Goal: Navigation & Orientation: Find specific page/section

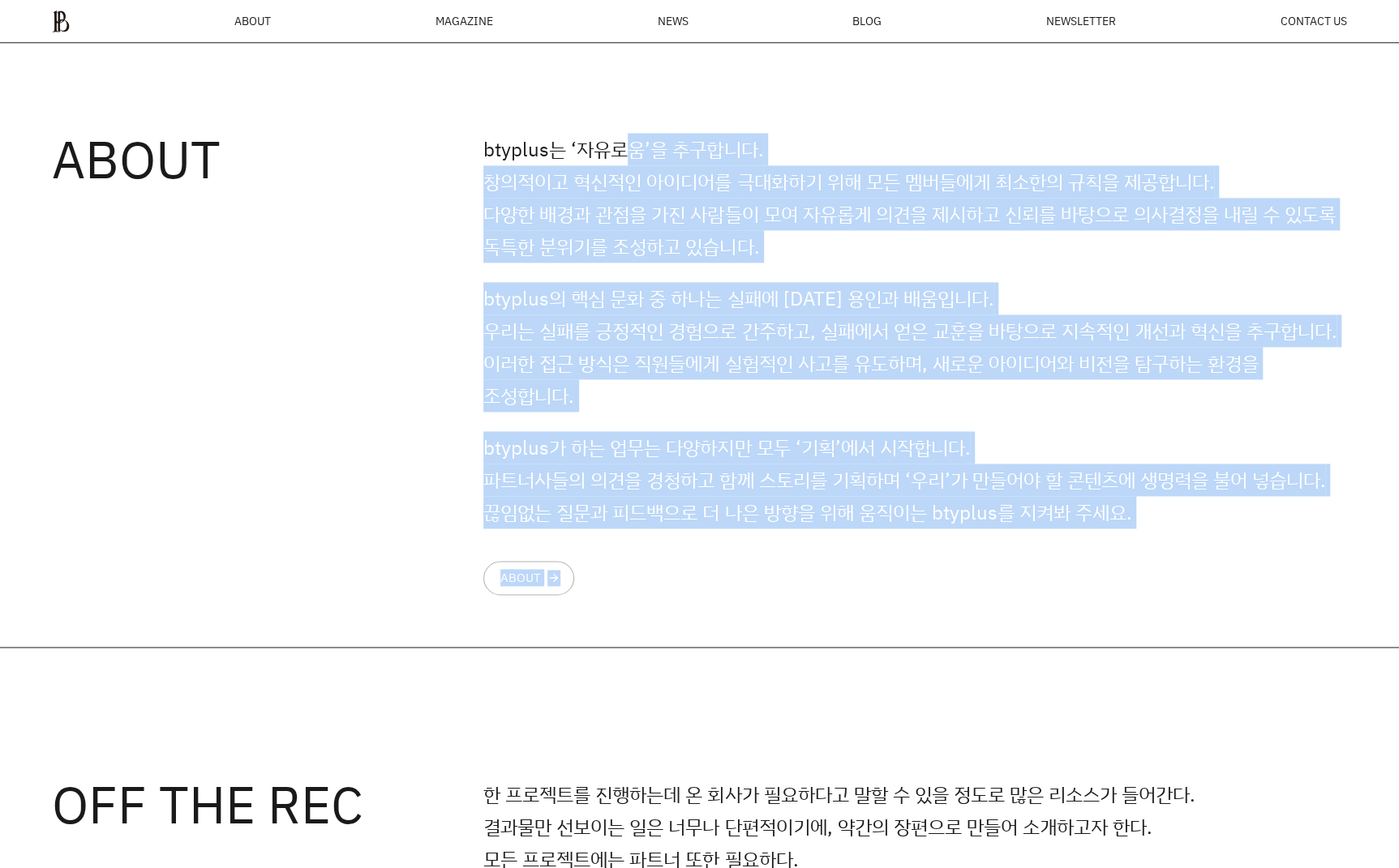
drag, startPoint x: 626, startPoint y: 166, endPoint x: 696, endPoint y: 581, distance: 420.9
click at [705, 580] on div "btyplus는 ‘자유로움’을 추구합니다. 창의적이고 혁신적인 아이디어를 극대화하기 위해 모든 멤버들에게 최소한의 규칙을 제공합니다. 다양한 …" at bounding box center [915, 363] width 864 height 462
click at [563, 595] on link "ABOUT arrow_forward" at bounding box center [529, 578] width 91 height 34
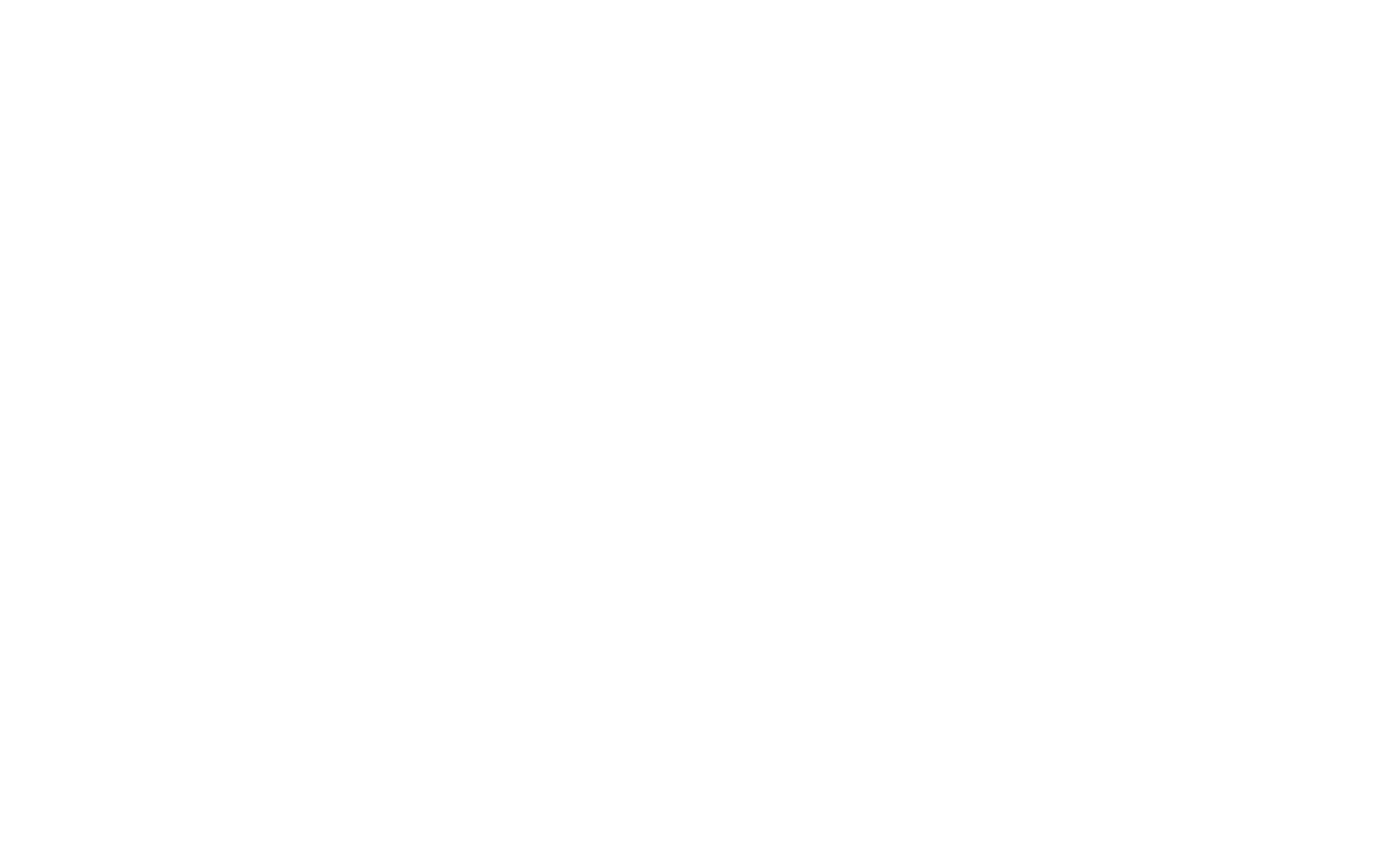
click at [0, 0] on html at bounding box center [0, 0] width 0 height 0
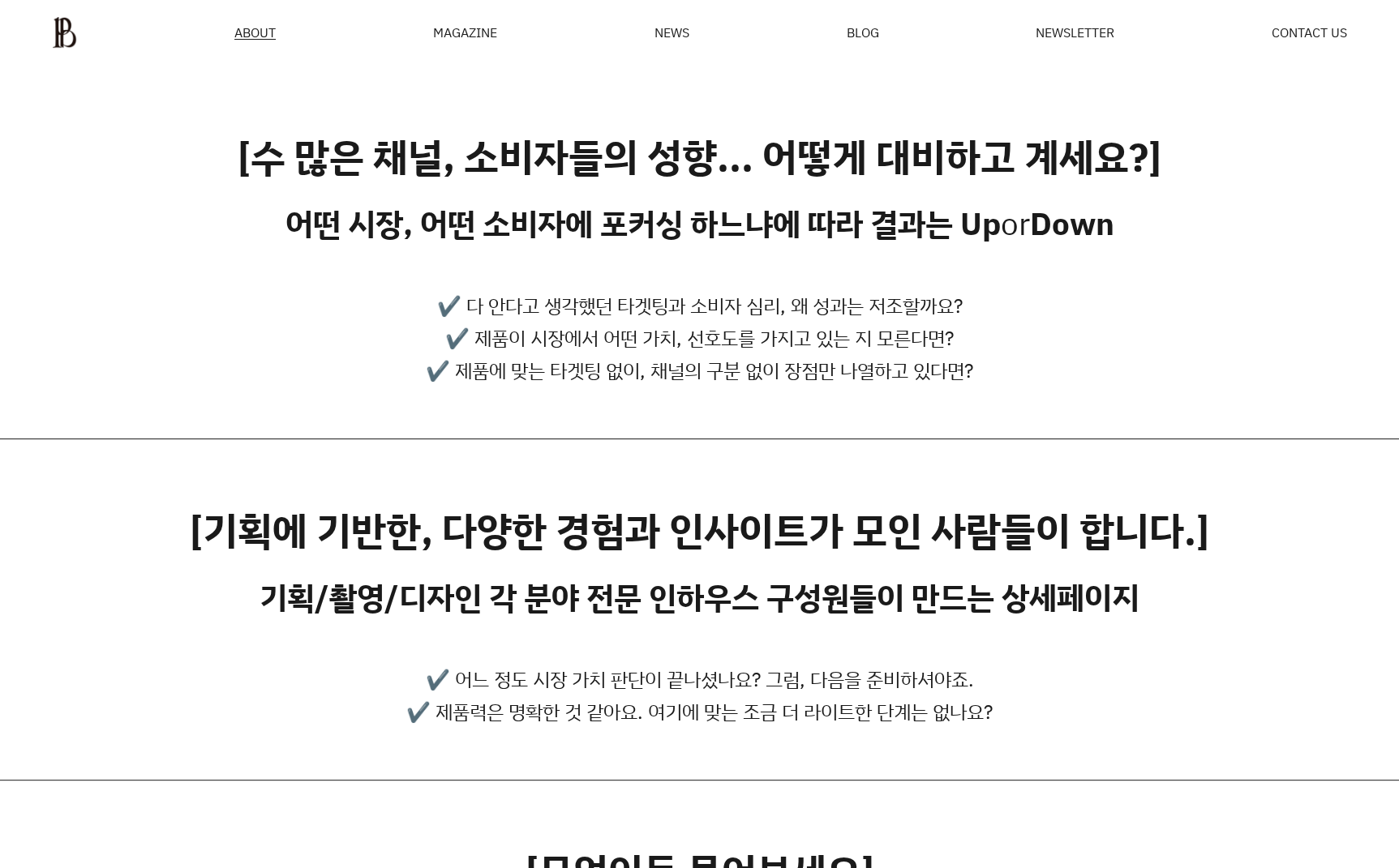
click at [494, 33] on div "MAGAZINE" at bounding box center [465, 32] width 64 height 13
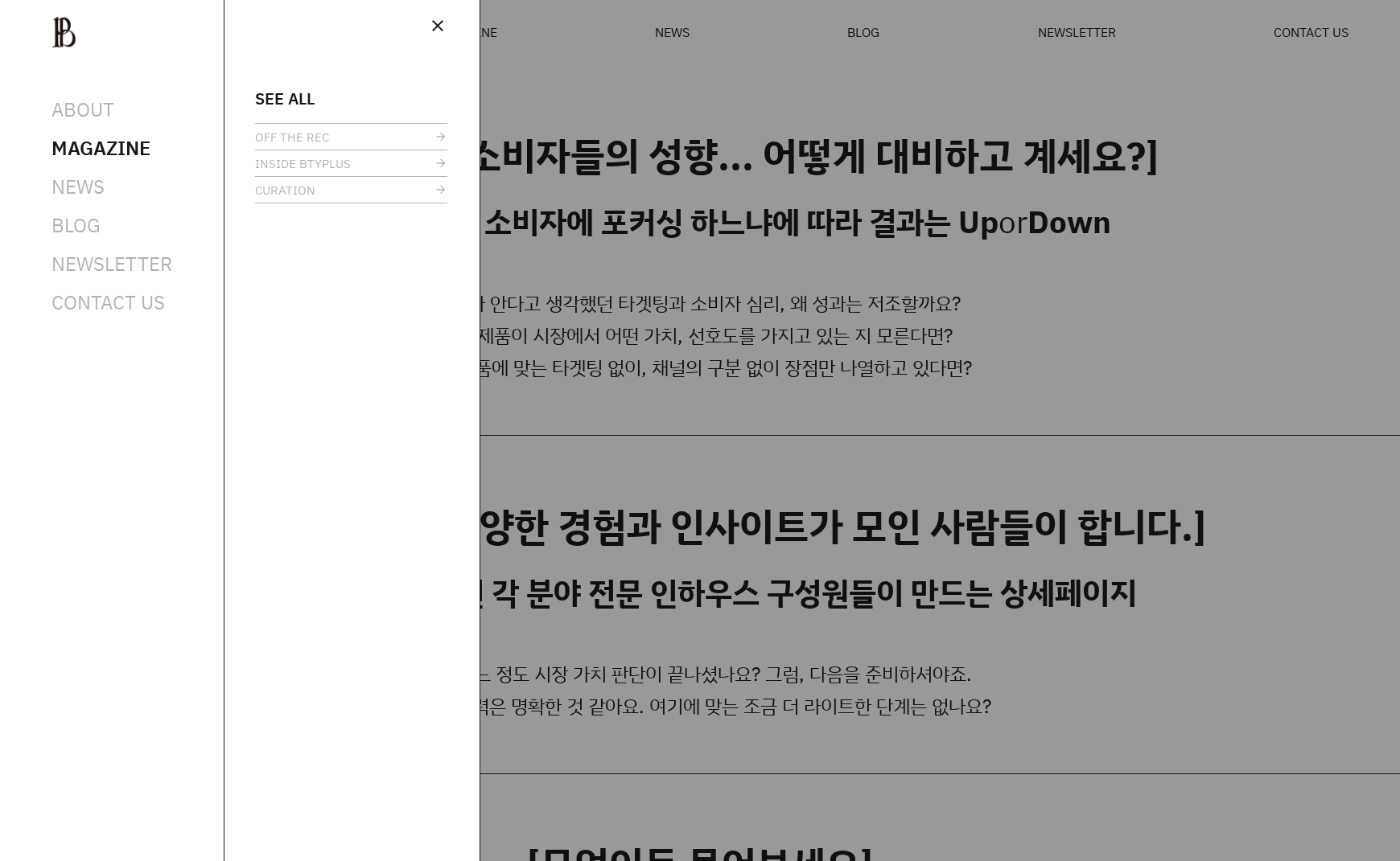
click at [129, 110] on li "ABOUT" at bounding box center [111, 109] width 120 height 19
drag, startPoint x: 434, startPoint y: 26, endPoint x: 362, endPoint y: 33, distance: 72.3
click at [433, 26] on span "close" at bounding box center [437, 26] width 19 height 19
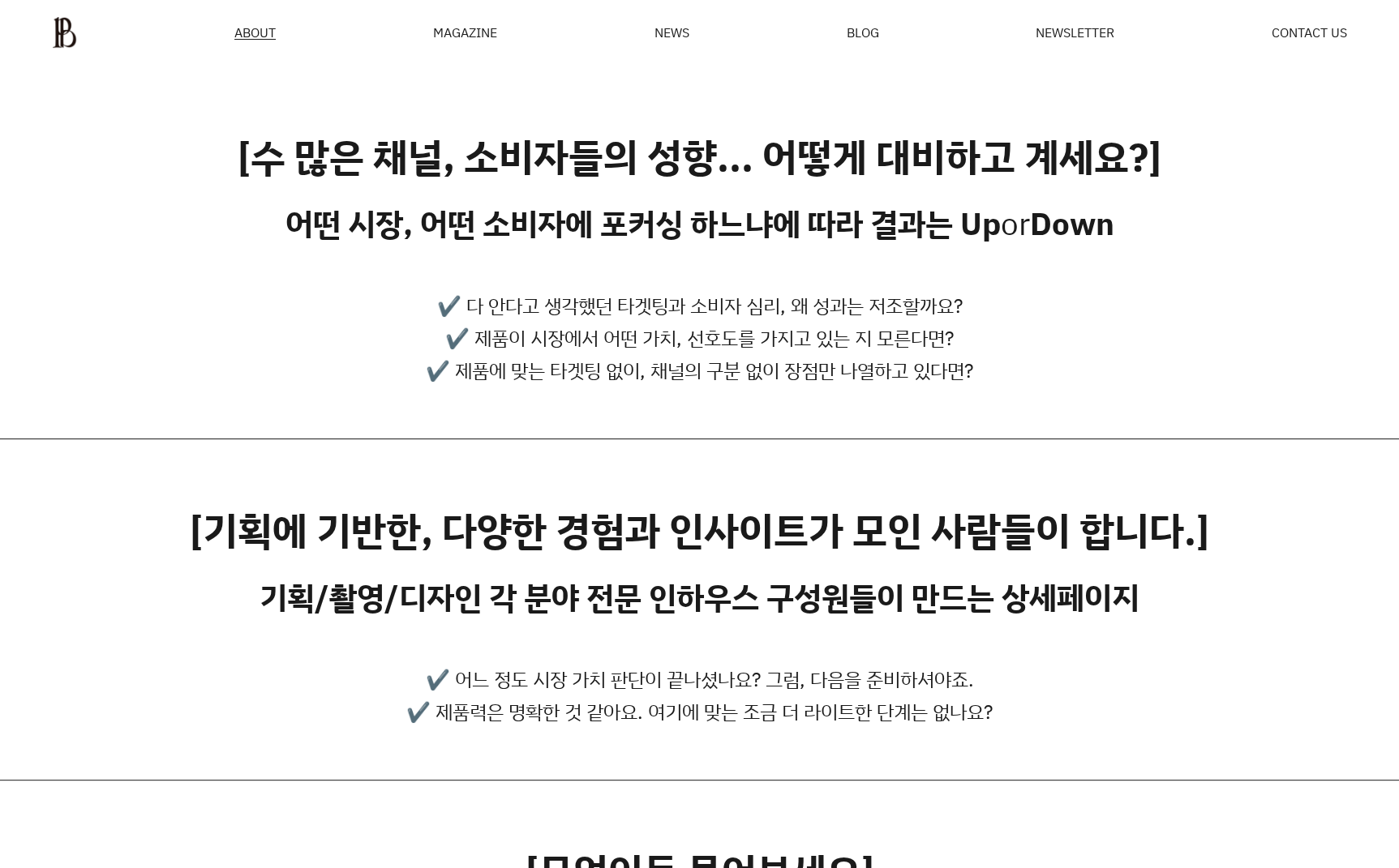
click at [279, 31] on ul "ABOUT MAGAZINE SEE ALL OFF THE REC INSIDE BTYPLUS CURATION NEWS BLOG NEWSLETTER…" at bounding box center [699, 32] width 1295 height 32
click at [255, 31] on span "ABOUT" at bounding box center [255, 32] width 41 height 13
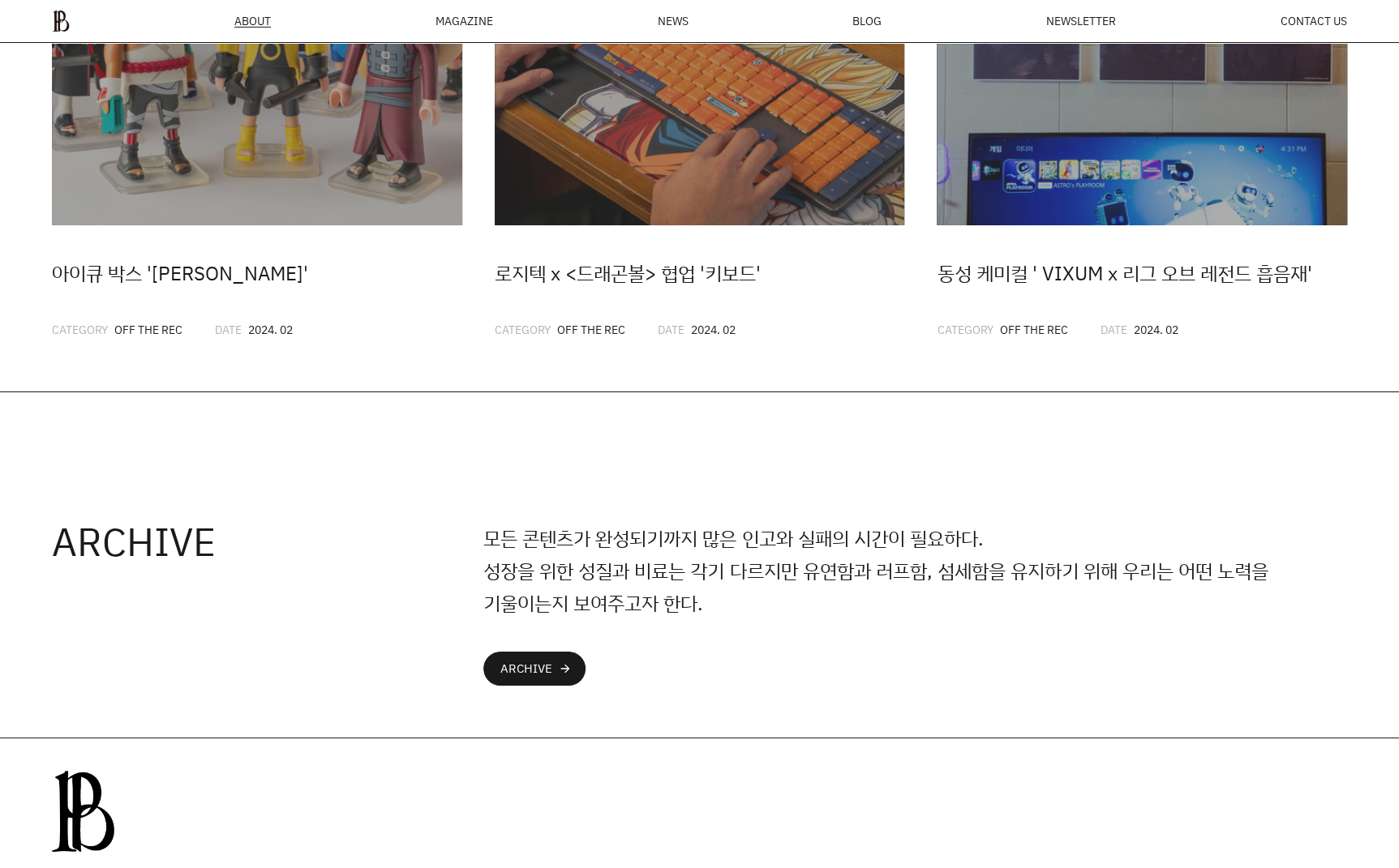
scroll to position [4136, 0]
